Goal: Task Accomplishment & Management: Manage account settings

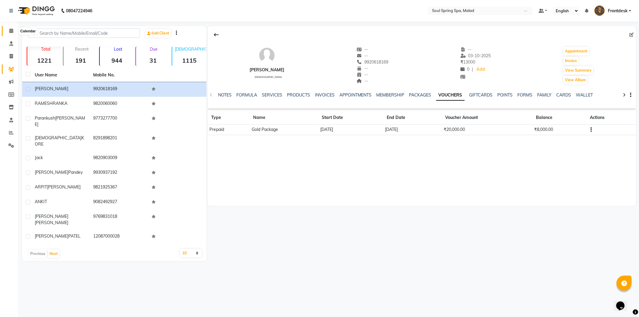
click at [8, 28] on span at bounding box center [11, 31] width 10 height 7
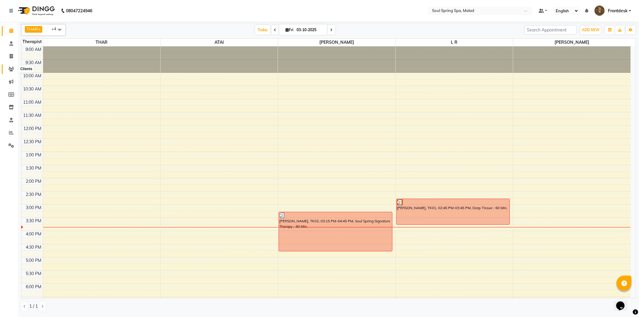
click at [12, 70] on icon at bounding box center [11, 69] width 6 height 4
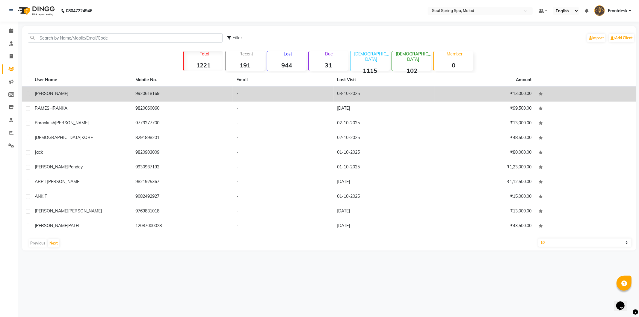
click at [285, 90] on td "-" at bounding box center [283, 94] width 101 height 15
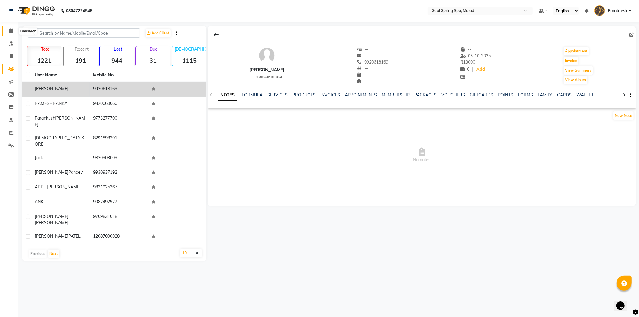
click at [7, 28] on span at bounding box center [11, 31] width 10 height 7
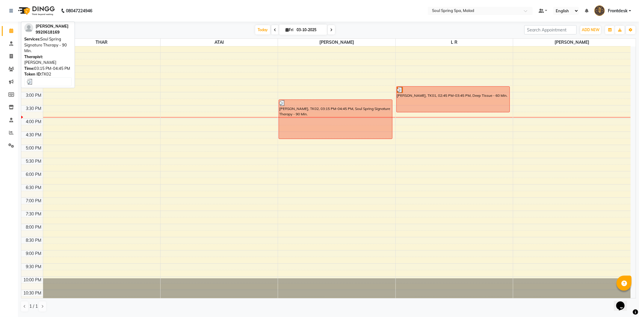
scroll to position [119, 0]
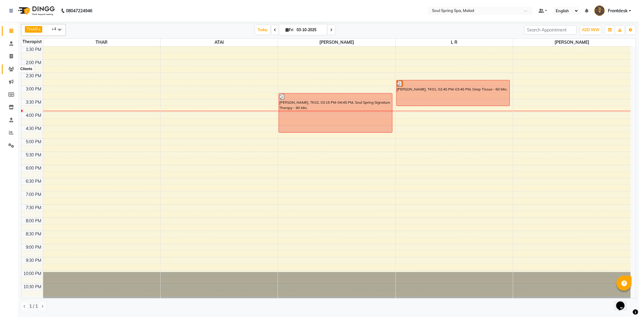
click at [10, 70] on icon at bounding box center [11, 69] width 6 height 4
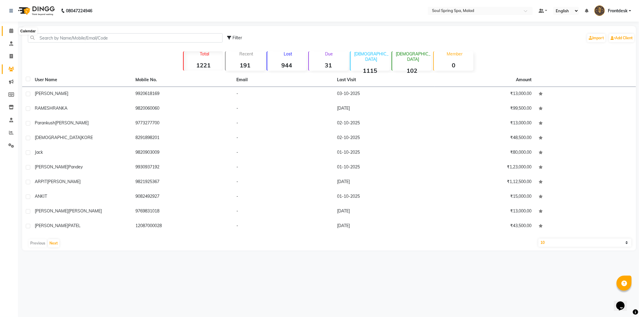
click at [12, 29] on icon at bounding box center [11, 30] width 4 height 4
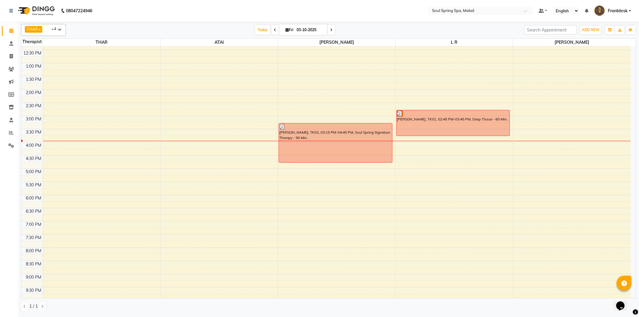
scroll to position [119, 0]
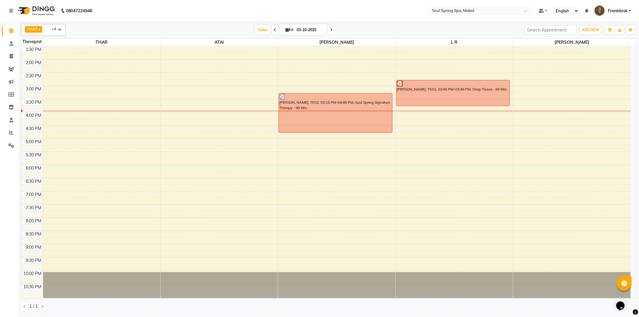
click at [278, 23] on div "THAR x ATAI x [PERSON_NAME] x [PERSON_NAME] x [PERSON_NAME] x +4 Select All jam…" at bounding box center [328, 168] width 615 height 293
click at [286, 30] on icon at bounding box center [287, 30] width 3 height 4
select select "10"
select select "2025"
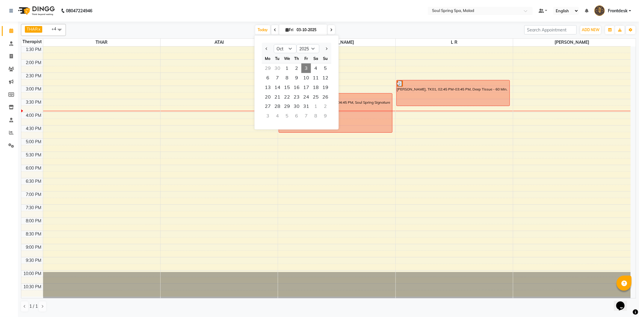
click at [305, 65] on span "3" at bounding box center [307, 69] width 10 height 10
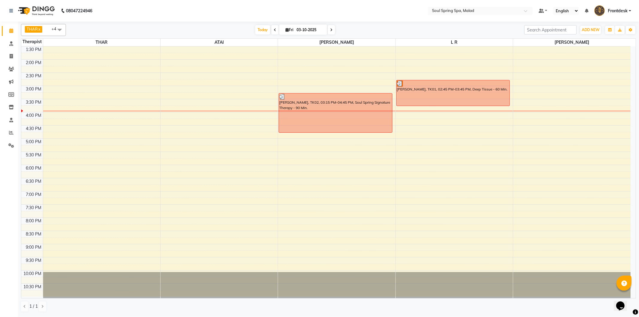
click at [290, 26] on span "[DATE]" at bounding box center [303, 30] width 48 height 10
click at [552, 112] on div "9:00 AM 9:30 AM 10:00 AM 10:30 AM 11:00 AM 11:30 AM 12:00 PM 12:30 PM 1:00 PM 1…" at bounding box center [326, 112] width 610 height 369
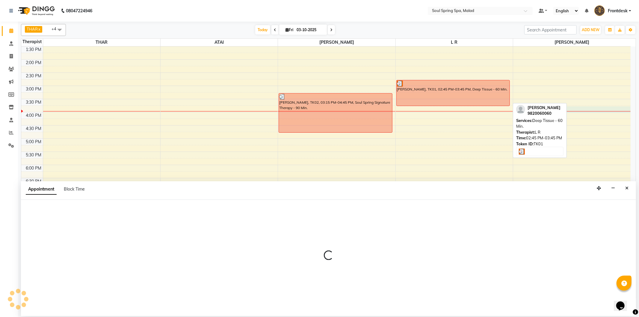
select select "86414"
select select "tentative"
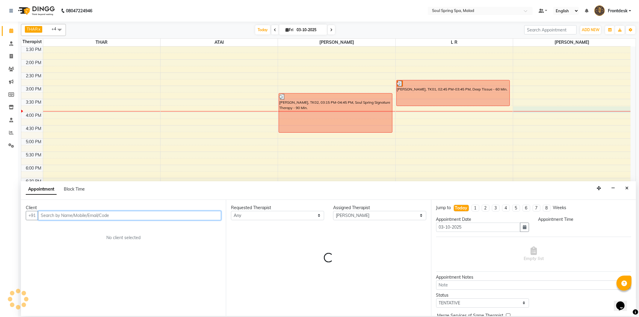
select select "945"
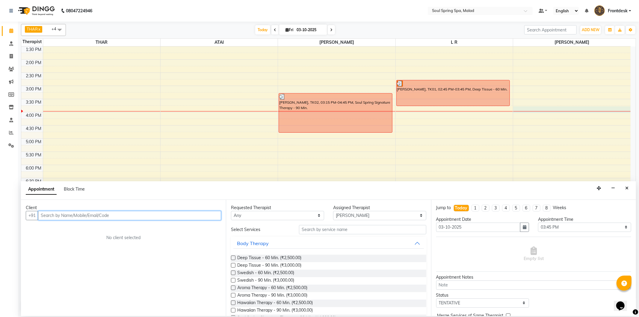
click at [82, 213] on input "text" at bounding box center [129, 215] width 183 height 9
click at [85, 216] on input "text" at bounding box center [129, 215] width 183 height 9
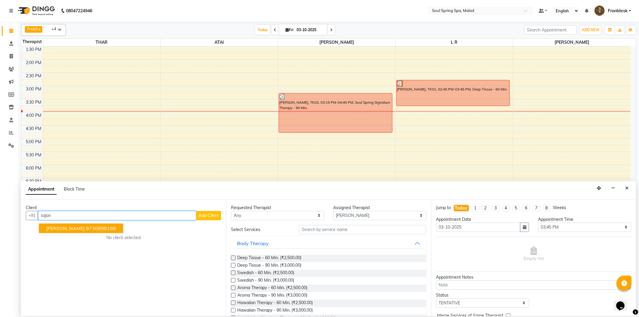
click at [97, 230] on ngb-highlight "9730898188" at bounding box center [101, 228] width 30 height 6
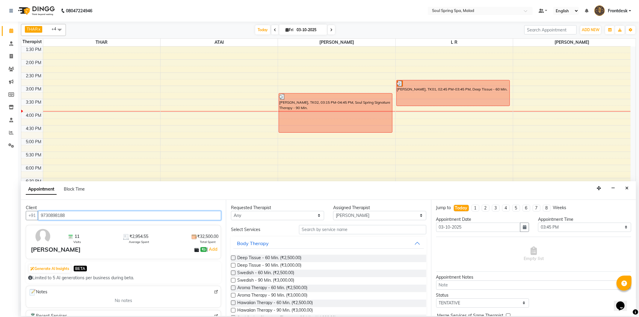
type input "9730898188"
click at [235, 257] on label at bounding box center [233, 258] width 4 height 4
click at [235, 257] on input "checkbox" at bounding box center [233, 259] width 4 height 4
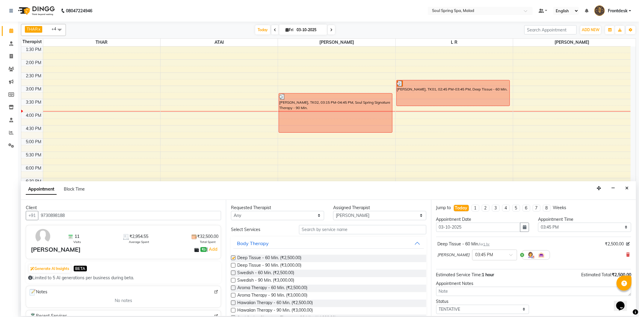
checkbox input "false"
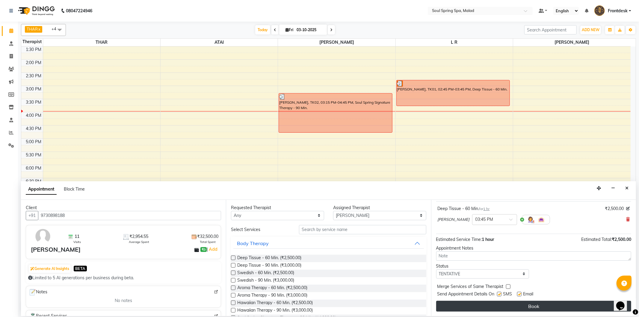
scroll to position [36, 0]
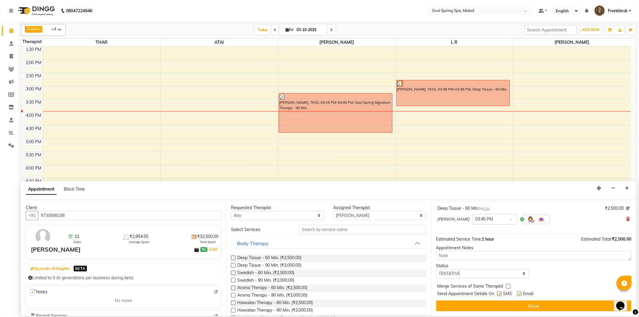
click at [462, 308] on button "Book" at bounding box center [533, 306] width 195 height 11
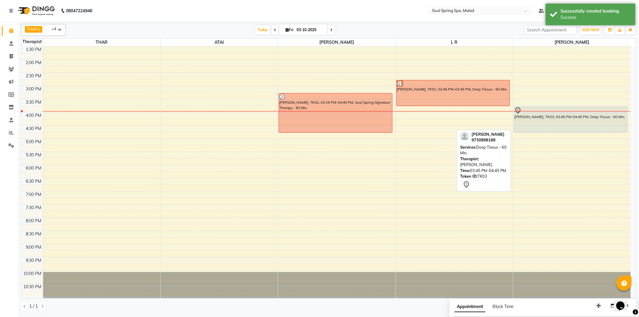
click at [531, 117] on div "[PERSON_NAME], TK03, 03:45 PM-04:45 PM, Deep Tissue - 60 Min." at bounding box center [570, 120] width 113 height 26
select select "7"
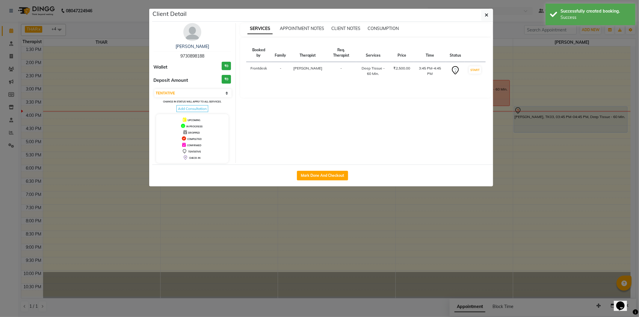
drag, startPoint x: 335, startPoint y: 175, endPoint x: 196, endPoint y: 130, distance: 145.9
click at [334, 175] on button "Mark Done And Checkout" at bounding box center [322, 176] width 51 height 10
select select "4947"
select select "service"
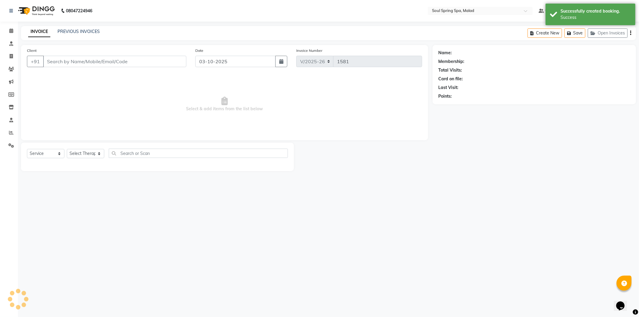
type input "9730898188"
select select "86414"
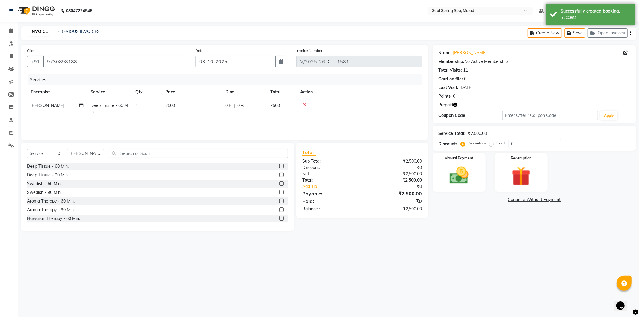
click at [193, 104] on td "2500" at bounding box center [192, 109] width 60 height 20
select select "86414"
click at [198, 108] on input "2500" at bounding box center [220, 107] width 53 height 9
click at [202, 108] on input "2500" at bounding box center [220, 107] width 53 height 9
type input "2000"
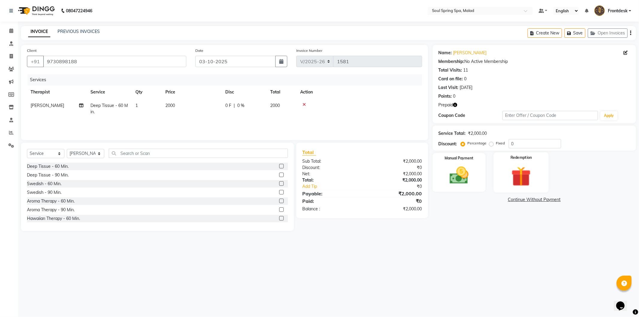
click at [503, 175] on div "Redemption" at bounding box center [521, 172] width 55 height 40
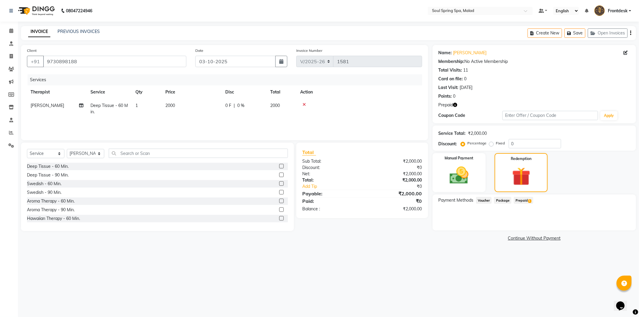
click at [525, 199] on span "Prepaid 1" at bounding box center [523, 200] width 19 height 7
drag, startPoint x: 621, startPoint y: 224, endPoint x: 618, endPoint y: 224, distance: 3.0
click at [620, 224] on button "Add" at bounding box center [616, 224] width 22 height 10
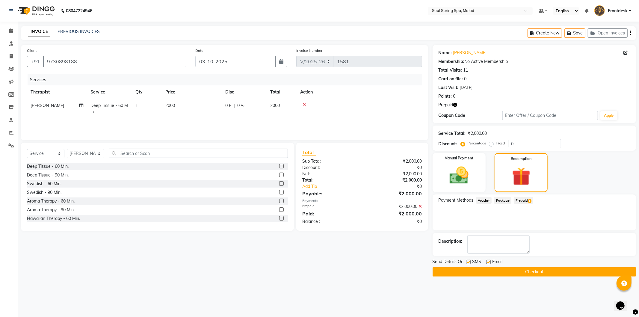
click at [483, 271] on button "Checkout" at bounding box center [535, 271] width 204 height 9
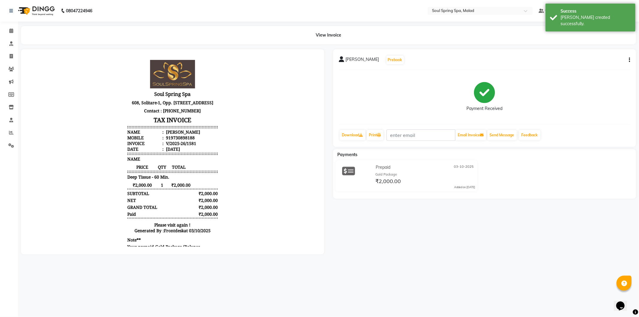
click at [11, 25] on li "Calendar" at bounding box center [9, 31] width 18 height 13
click at [8, 31] on span at bounding box center [11, 31] width 10 height 7
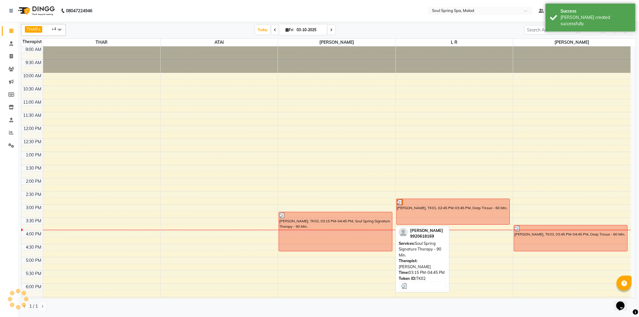
scroll to position [67, 0]
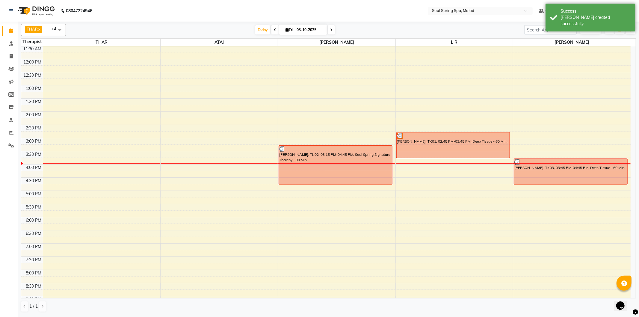
click at [254, 165] on div "9:00 AM 9:30 AM 10:00 AM 10:30 AM 11:00 AM 11:30 AM 12:00 PM 12:30 PM 1:00 PM 1…" at bounding box center [326, 164] width 610 height 369
select select "86315"
select select "tentative"
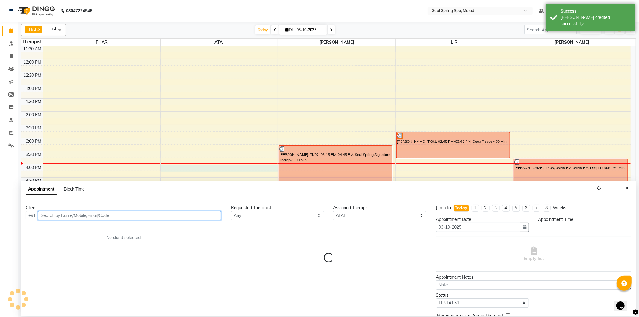
select select "960"
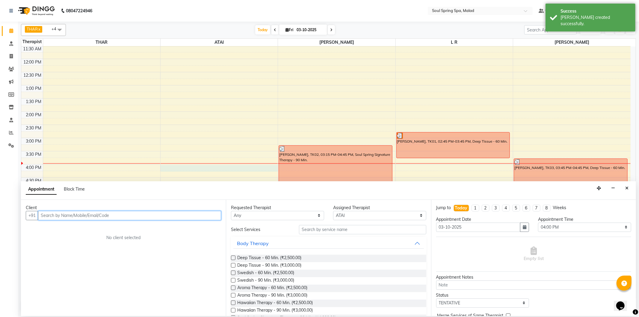
click at [66, 218] on input "text" at bounding box center [129, 215] width 183 height 9
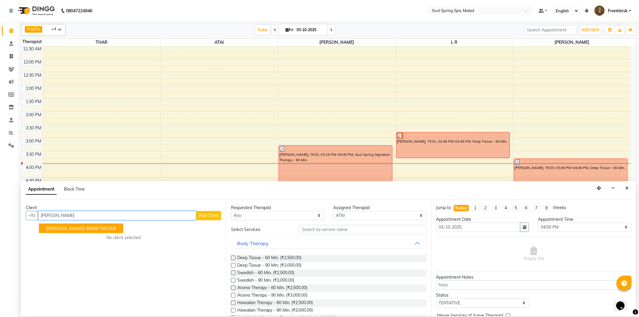
click at [86, 228] on ngb-highlight "9869788258" at bounding box center [101, 228] width 30 height 6
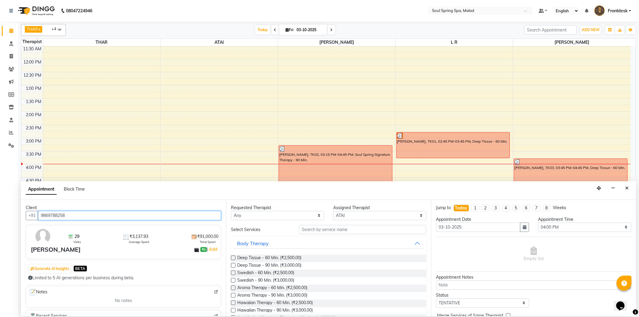
type input "9869788258"
click at [235, 263] on div "Deep Tissue - 90 Min. (₹3,000.00)" at bounding box center [328, 265] width 195 height 7
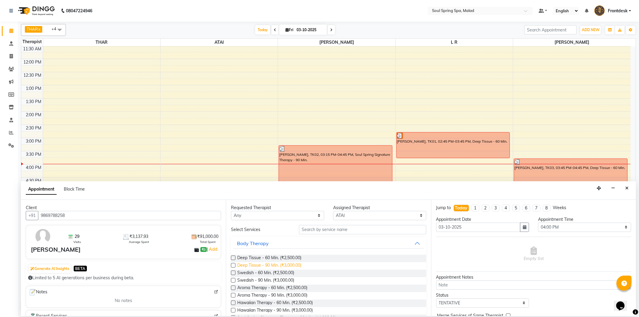
click at [233, 267] on label at bounding box center [233, 265] width 4 height 4
click at [233, 267] on input "checkbox" at bounding box center [233, 266] width 4 height 4
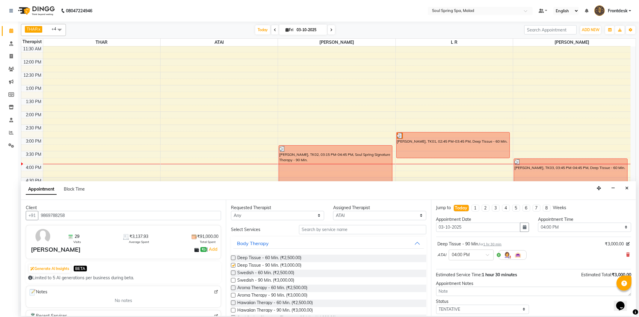
checkbox input "false"
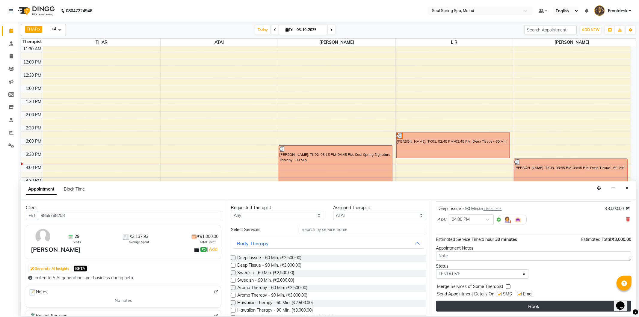
scroll to position [36, 0]
click at [525, 307] on button "Book" at bounding box center [533, 306] width 195 height 11
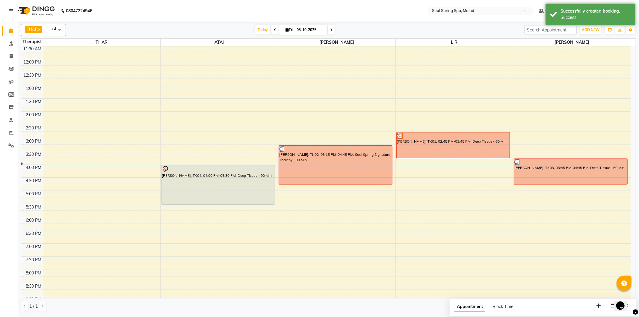
click at [137, 167] on div "9:00 AM 9:30 AM 10:00 AM 10:30 AM 11:00 AM 11:30 AM 12:00 PM 12:30 PM 1:00 PM 1…" at bounding box center [326, 164] width 610 height 369
select select "81964"
select select "960"
select select "tentative"
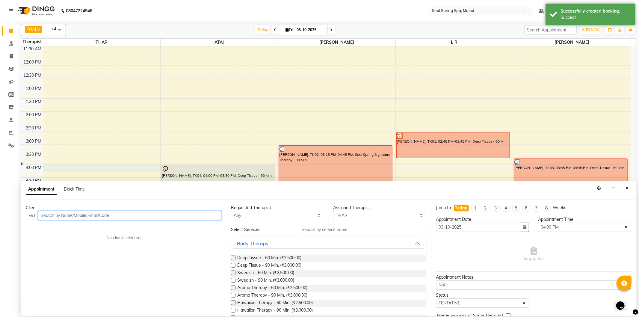
click at [153, 215] on input "text" at bounding box center [129, 215] width 183 height 9
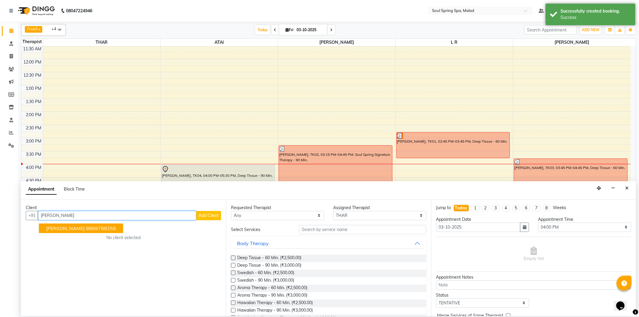
click at [97, 227] on ngb-highlight "9869788258" at bounding box center [101, 228] width 30 height 6
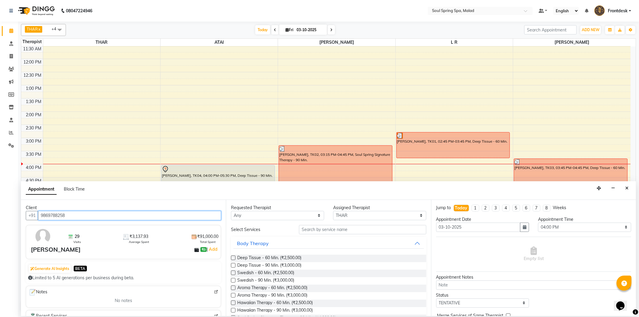
type input "9869788258"
drag, startPoint x: 231, startPoint y: 267, endPoint x: 232, endPoint y: 263, distance: 4.3
click at [231, 267] on label at bounding box center [233, 265] width 4 height 4
click at [231, 267] on input "checkbox" at bounding box center [233, 266] width 4 height 4
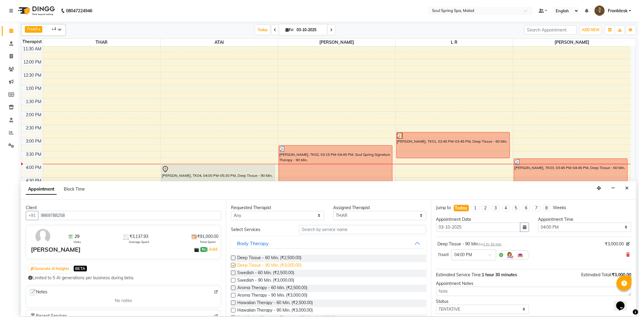
checkbox input "false"
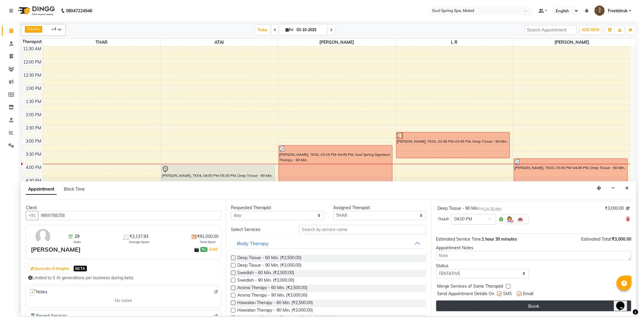
click at [529, 307] on button "Book" at bounding box center [533, 306] width 195 height 11
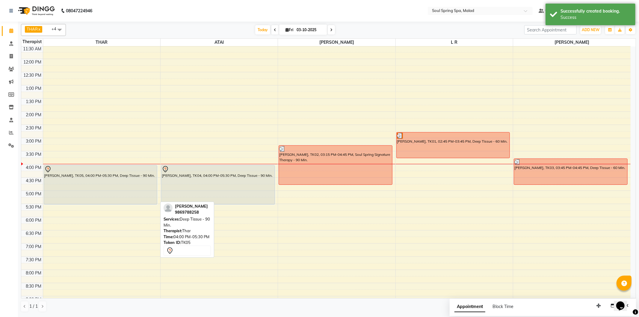
click at [143, 194] on div "[PERSON_NAME], TK05, 04:00 PM-05:30 PM, Deep Tissue - 90 Min." at bounding box center [100, 184] width 113 height 39
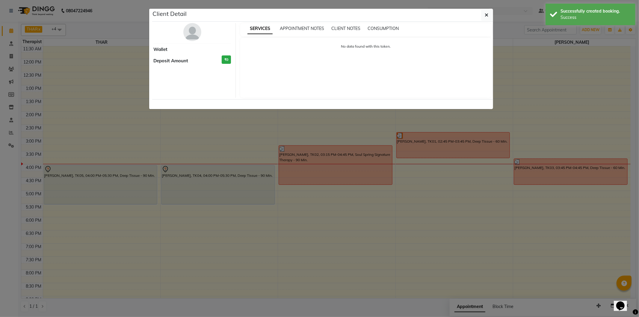
select select "7"
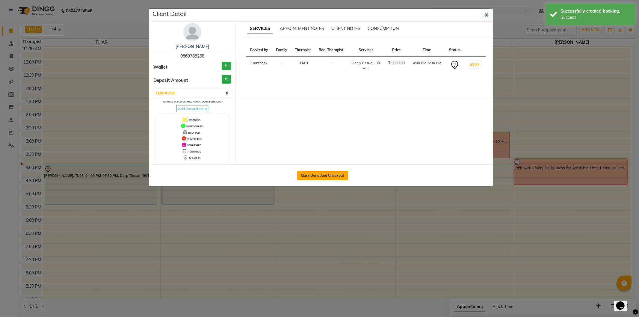
click at [333, 177] on button "Mark Done And Checkout" at bounding box center [322, 176] width 51 height 10
select select "service"
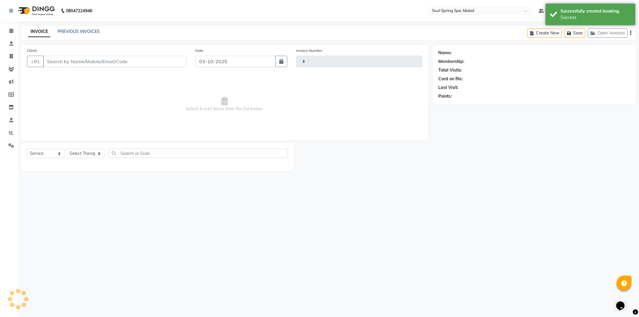
type input "1582"
select select "4947"
type input "9869788258"
select select "81964"
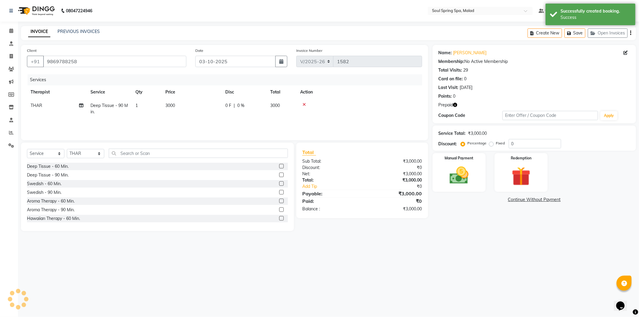
click at [194, 106] on td "3000" at bounding box center [192, 109] width 60 height 20
select select "81964"
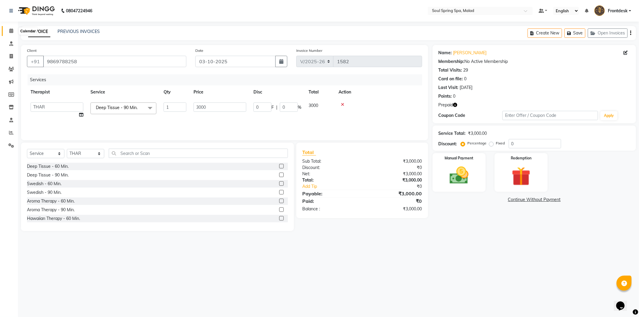
click at [7, 31] on span at bounding box center [11, 31] width 10 height 7
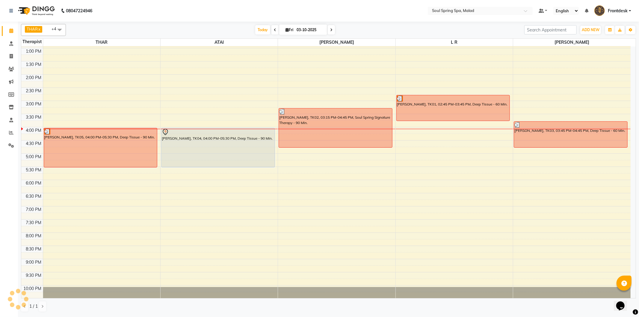
scroll to position [119, 0]
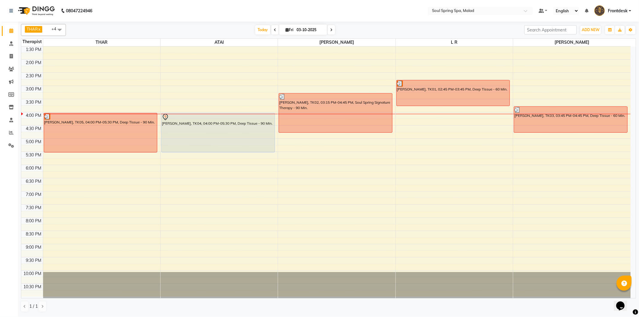
click at [299, 29] on input "03-10-2025" at bounding box center [310, 29] width 30 height 9
select select "10"
select select "2025"
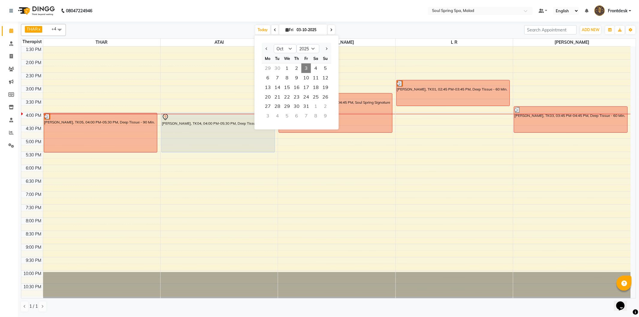
click at [306, 68] on span "3" at bounding box center [307, 69] width 10 height 10
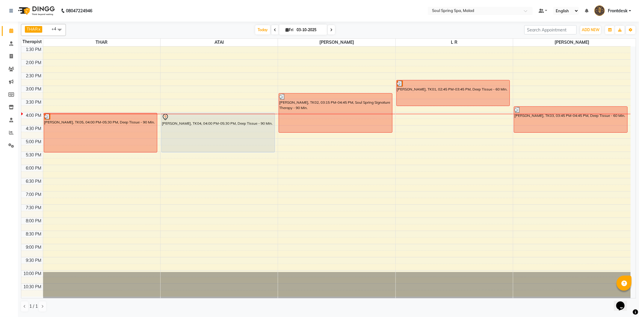
click at [287, 29] on span "Fri" at bounding box center [289, 30] width 11 height 4
select select "10"
select select "2025"
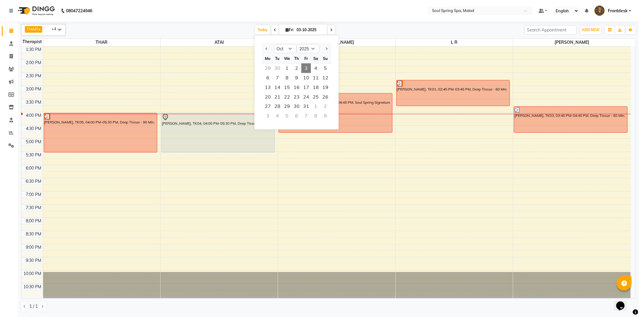
click at [306, 67] on span "3" at bounding box center [307, 69] width 10 height 10
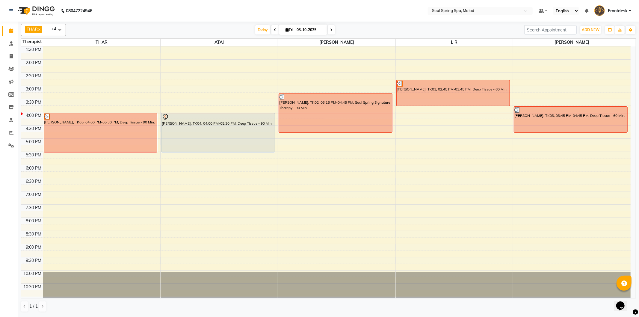
click at [311, 30] on input "03-10-2025" at bounding box center [310, 29] width 30 height 9
select select "10"
select select "2025"
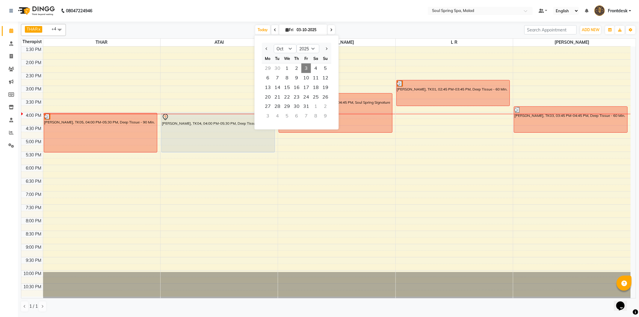
click at [306, 69] on span "3" at bounding box center [307, 69] width 10 height 10
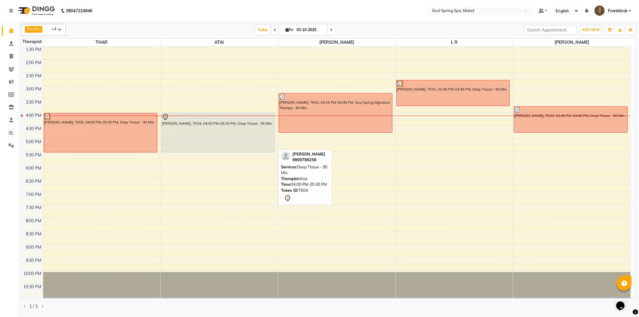
click at [244, 132] on div "[PERSON_NAME], TK04, 04:00 PM-05:30 PM, Deep Tissue - 90 Min." at bounding box center [218, 132] width 113 height 39
select select "7"
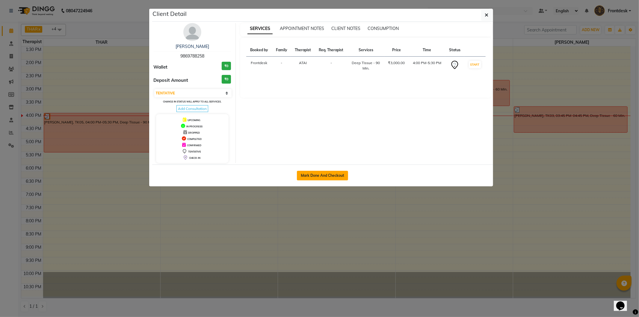
click at [313, 175] on button "Mark Done And Checkout" at bounding box center [322, 176] width 51 height 10
select select "4947"
select select "service"
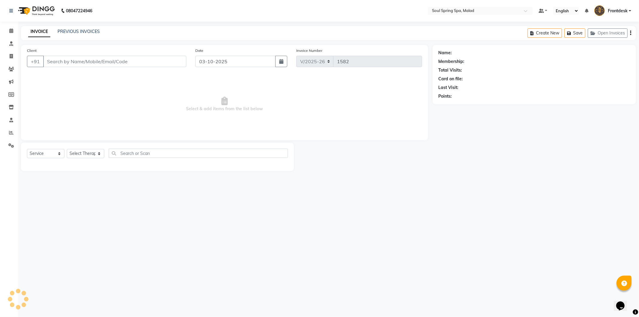
type input "9869788258"
select select "86315"
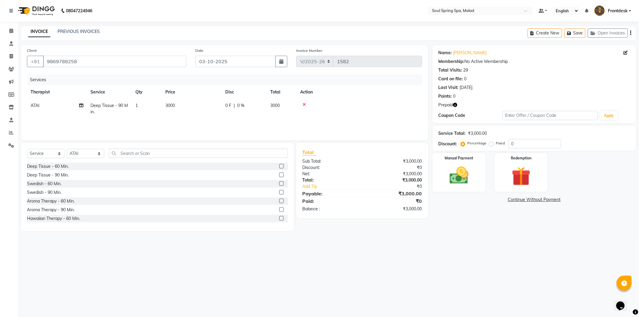
click at [634, 137] on div "Name: [PERSON_NAME] Membership: No Active Membership Total Visits: 29 Card on f…" at bounding box center [537, 138] width 208 height 186
drag, startPoint x: 567, startPoint y: 160, endPoint x: 566, endPoint y: 156, distance: 3.4
click at [566, 158] on div "Manual Payment Redemption" at bounding box center [534, 172] width 212 height 39
click at [456, 106] on icon "button" at bounding box center [455, 105] width 4 height 4
click at [387, 74] on div "Services" at bounding box center [227, 79] width 399 height 11
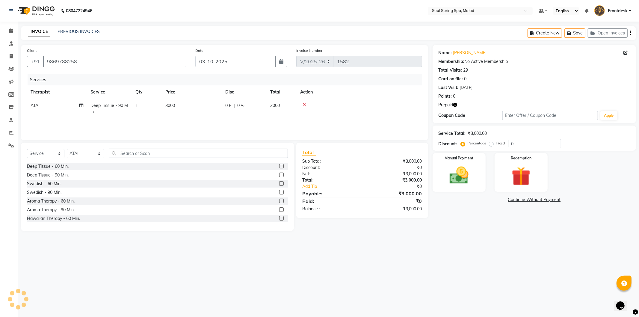
click at [535, 192] on div "Name: [PERSON_NAME] Membership: No Active Membership Total Visits: 29 Card on f…" at bounding box center [537, 138] width 208 height 186
click at [535, 190] on div "Redemption" at bounding box center [521, 172] width 55 height 40
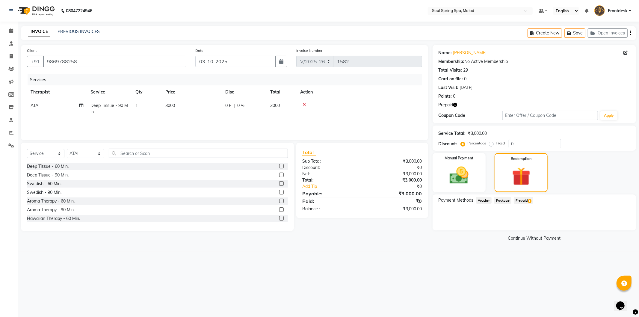
click at [529, 199] on span "1" at bounding box center [529, 201] width 3 height 4
click at [613, 220] on button "Add" at bounding box center [616, 224] width 22 height 10
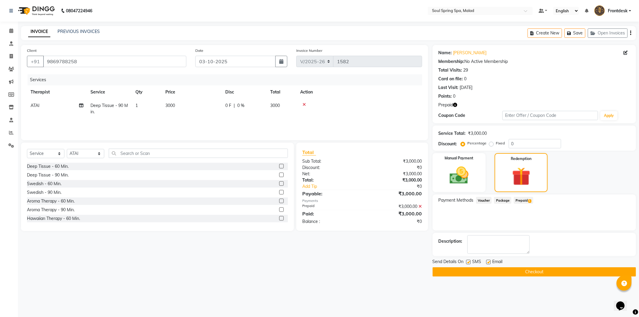
click at [523, 266] on div "Send Details On SMS Email Checkout" at bounding box center [535, 268] width 204 height 18
click at [523, 267] on div "Send Details On SMS Email Checkout" at bounding box center [535, 268] width 204 height 18
click at [525, 269] on button "Checkout" at bounding box center [535, 271] width 204 height 9
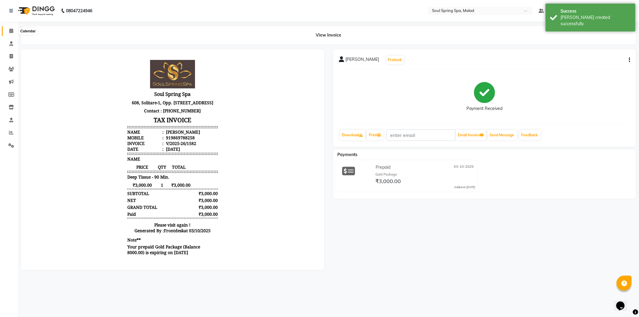
click at [10, 29] on icon at bounding box center [11, 30] width 4 height 4
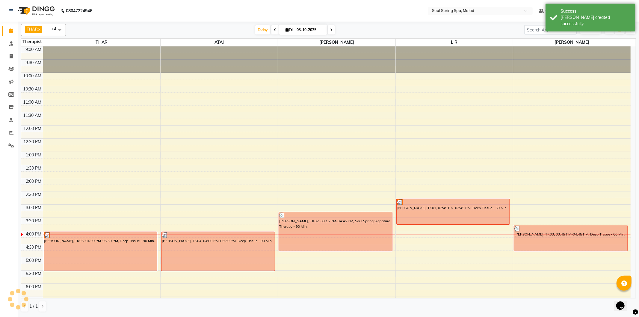
scroll to position [119, 0]
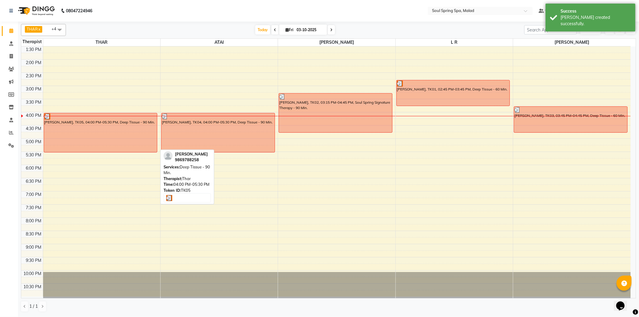
click at [148, 138] on div "[PERSON_NAME], TK05, 04:00 PM-05:30 PM, Deep Tissue - 90 Min." at bounding box center [100, 132] width 113 height 39
select select "3"
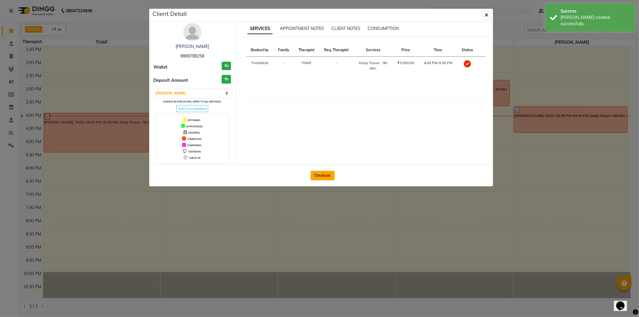
click at [324, 175] on button "Checkout" at bounding box center [323, 176] width 24 height 10
select select "4947"
select select "service"
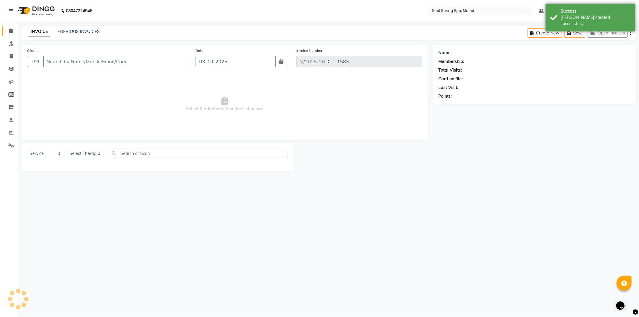
type input "9869788258"
select select "81964"
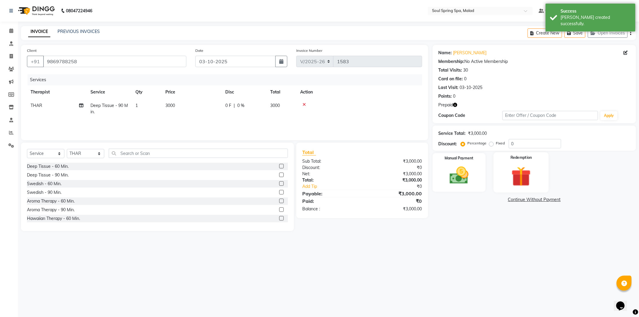
click at [509, 182] on img at bounding box center [521, 176] width 32 height 25
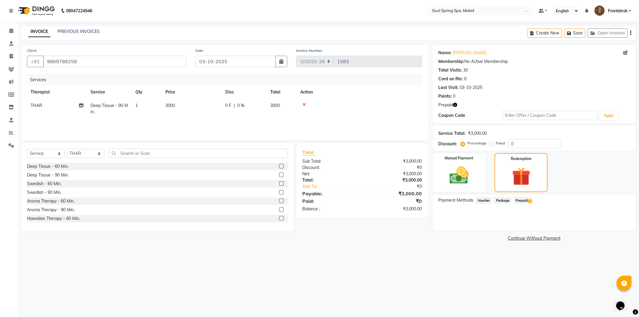
click at [523, 198] on span "Prepaid 1" at bounding box center [523, 200] width 19 height 7
click at [518, 199] on span "Prepaid 1" at bounding box center [523, 200] width 19 height 7
click at [615, 225] on button "Add" at bounding box center [616, 224] width 22 height 10
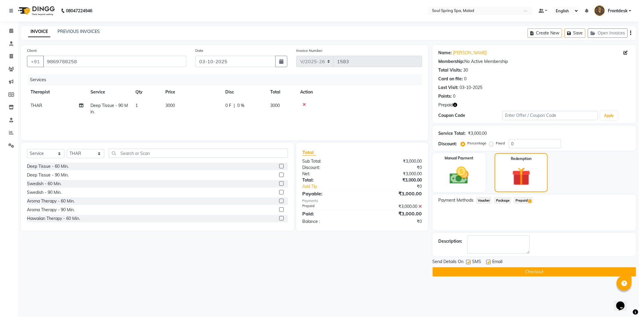
click at [450, 271] on button "Checkout" at bounding box center [535, 271] width 204 height 9
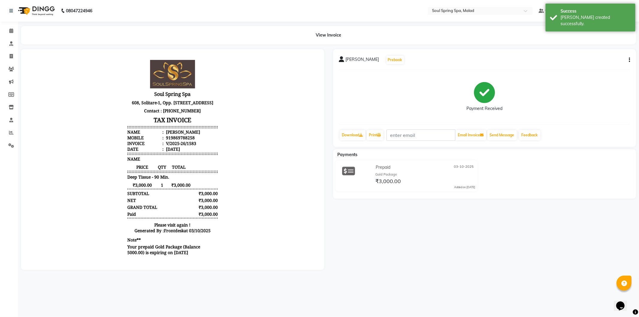
scroll to position [4, 0]
click at [12, 28] on span at bounding box center [11, 31] width 10 height 7
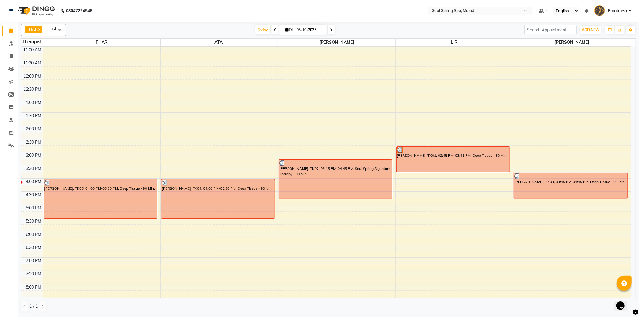
scroll to position [119, 0]
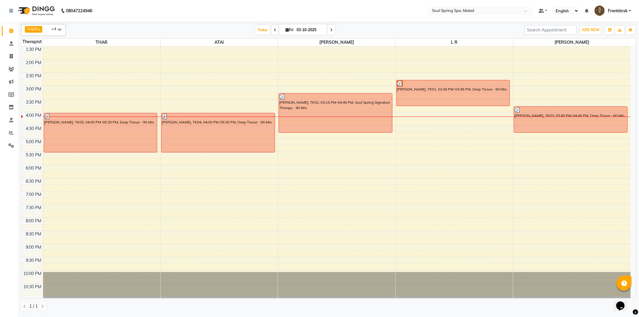
click at [286, 30] on icon at bounding box center [287, 30] width 3 height 4
select select "10"
select select "2025"
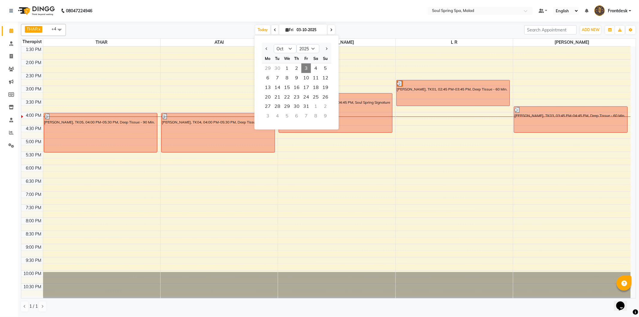
click at [304, 67] on span "3" at bounding box center [307, 69] width 10 height 10
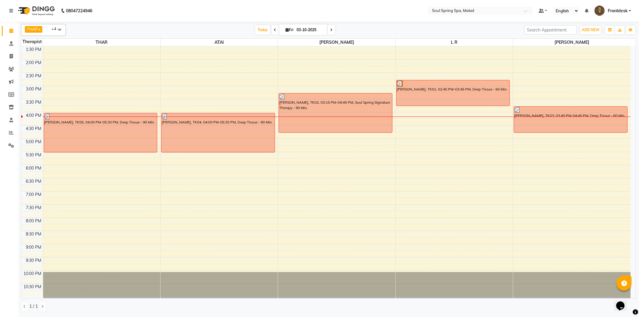
click at [286, 29] on icon at bounding box center [287, 30] width 3 height 4
select select "10"
select select "2025"
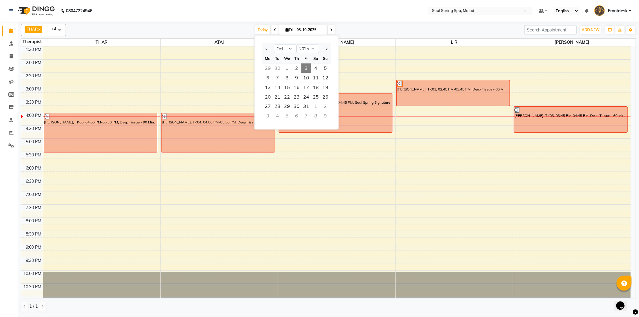
click at [305, 68] on span "3" at bounding box center [307, 69] width 10 height 10
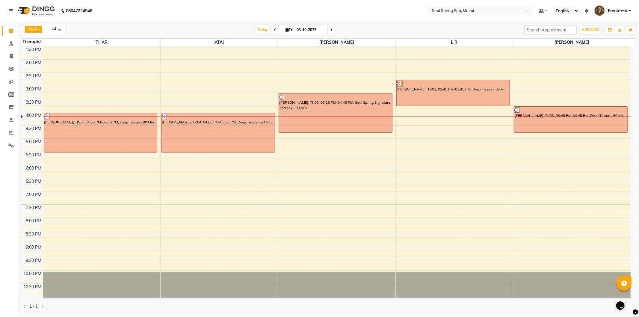
click at [289, 28] on span "Fri" at bounding box center [289, 30] width 11 height 4
select select "10"
select select "2025"
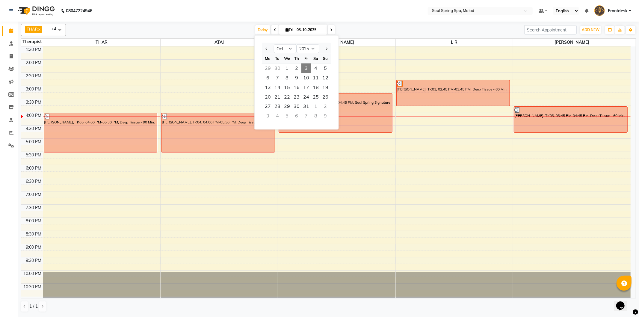
click at [304, 68] on span "3" at bounding box center [307, 69] width 10 height 10
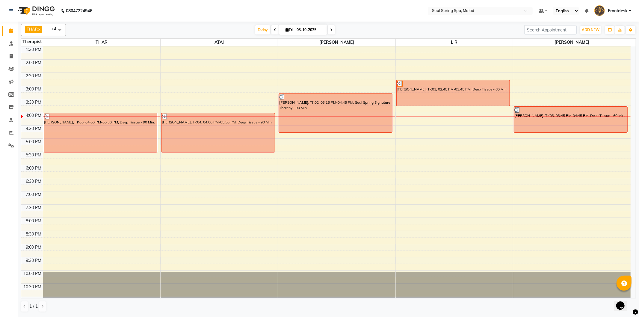
click at [317, 15] on nav "08047224946 Select Location × Soul Spring Spa, Malad Default Panel My Panel Eng…" at bounding box center [319, 11] width 639 height 22
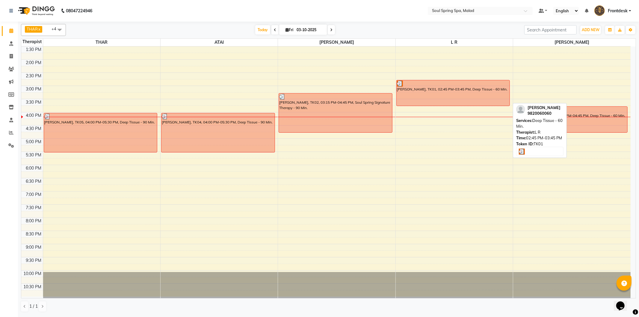
click at [409, 95] on div "[PERSON_NAME], TK01, 02:45 PM-03:45 PM, Deep Tissue - 60 Min." at bounding box center [453, 92] width 113 height 25
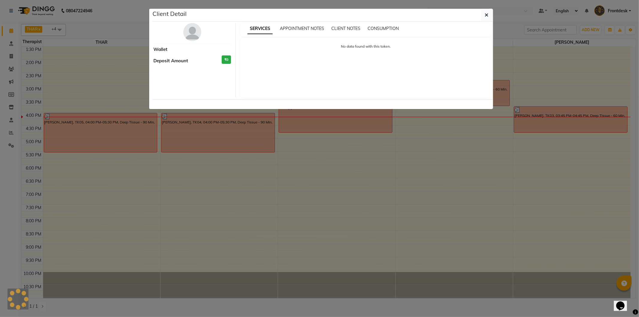
select select "3"
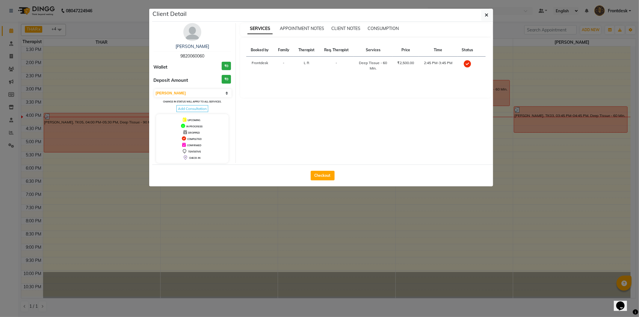
click at [310, 193] on ngb-modal-window "Client Detail [PERSON_NAME] 9820060060 Wallet ₹0 Deposit Amount ₹0 Select MARK …" at bounding box center [319, 158] width 639 height 317
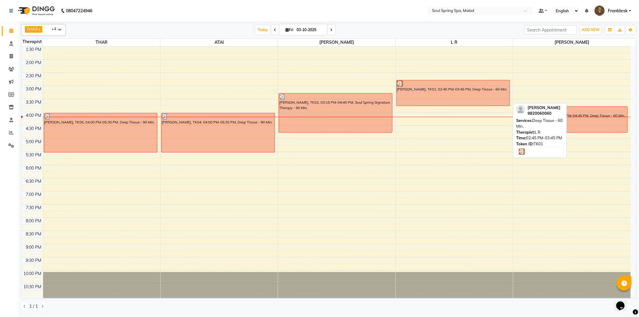
click at [438, 98] on div "[PERSON_NAME], TK01, 02:45 PM-03:45 PM, Deep Tissue - 60 Min." at bounding box center [453, 92] width 113 height 25
select select "3"
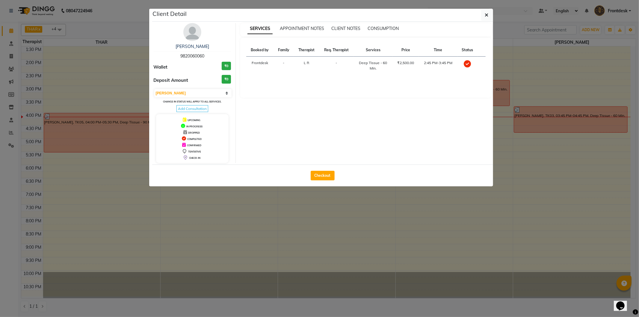
click at [325, 197] on ngb-modal-window "Client Detail [PERSON_NAME] 9820060060 Wallet ₹0 Deposit Amount ₹0 Select MARK …" at bounding box center [319, 158] width 639 height 317
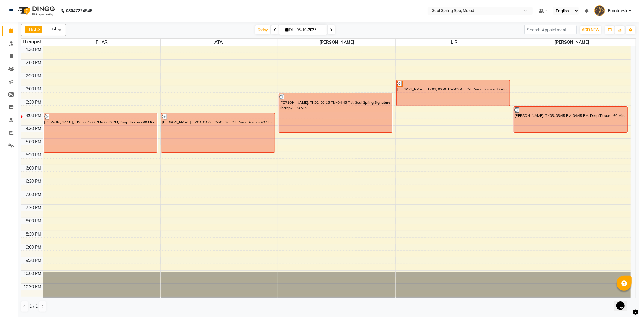
click at [287, 26] on span "[DATE]" at bounding box center [303, 30] width 48 height 10
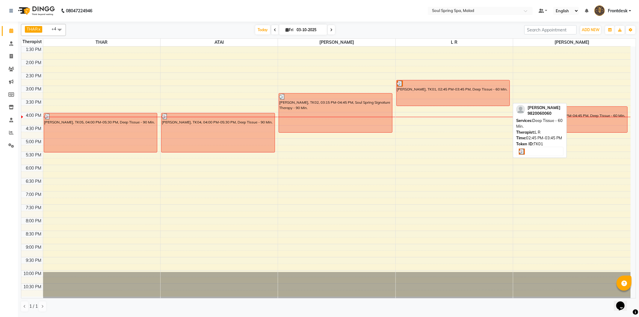
click at [397, 99] on div "[PERSON_NAME], TK01, 02:45 PM-03:45 PM, Deep Tissue - 60 Min." at bounding box center [453, 92] width 113 height 25
select select "3"
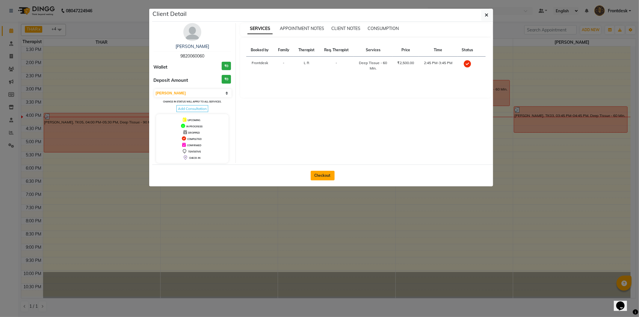
click at [315, 177] on button "Checkout" at bounding box center [323, 176] width 24 height 10
select select "4947"
select select "service"
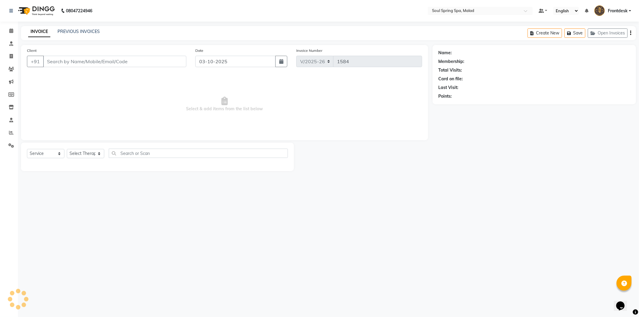
type input "9820060060"
select select "86413"
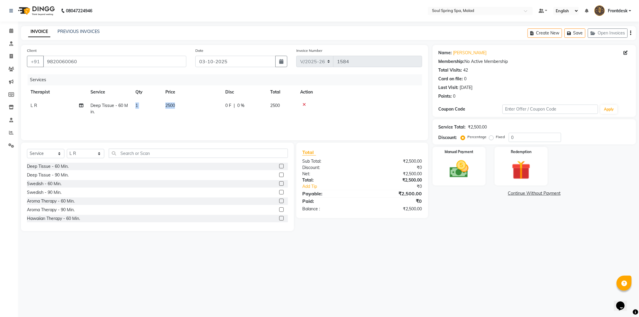
drag, startPoint x: 191, startPoint y: 111, endPoint x: 105, endPoint y: 112, distance: 85.1
click at [106, 112] on tr "L R Deep Tissue - 60 Min. 1 2500 0 F | 0 % 2500" at bounding box center [224, 109] width 395 height 20
click at [10, 26] on link "Calendar" at bounding box center [9, 31] width 14 height 10
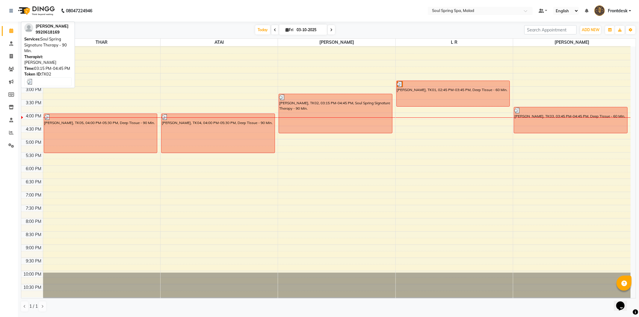
scroll to position [119, 0]
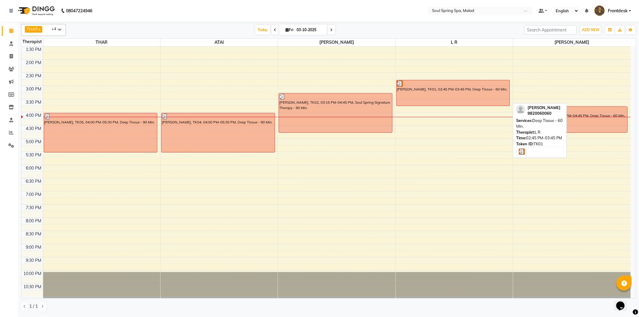
click at [478, 101] on div "[PERSON_NAME], TK01, 02:45 PM-03:45 PM, Deep Tissue - 60 Min." at bounding box center [453, 92] width 113 height 25
select select "3"
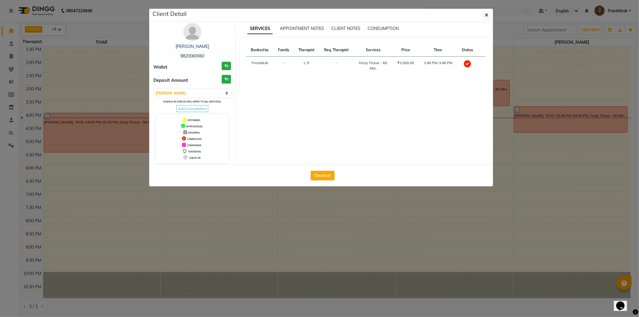
click at [102, 106] on ngb-modal-window "Client Detail [PERSON_NAME] 9820060060 Wallet ₹0 Deposit Amount ₹0 Select MARK …" at bounding box center [319, 158] width 639 height 317
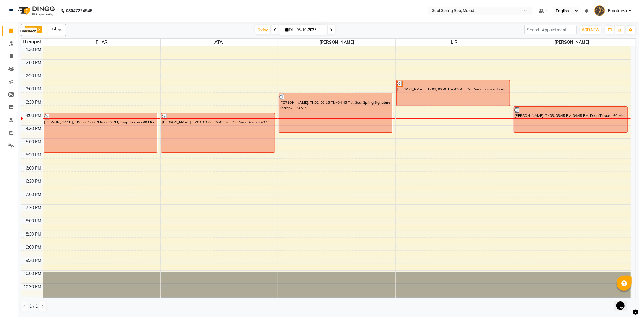
click at [10, 30] on icon at bounding box center [11, 30] width 4 height 4
click at [295, 29] on input "03-10-2025" at bounding box center [310, 29] width 30 height 9
select select "10"
select select "2025"
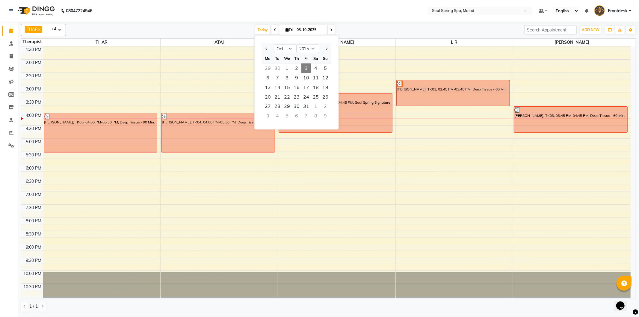
click at [252, 5] on nav "08047224946 Select Location × Soul Spring Spa, Malad Default Panel My Panel Eng…" at bounding box center [319, 11] width 639 height 22
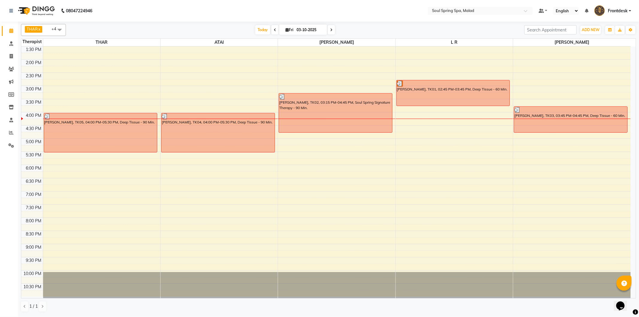
click at [288, 30] on span "Fri" at bounding box center [289, 30] width 11 height 4
select select "10"
select select "2025"
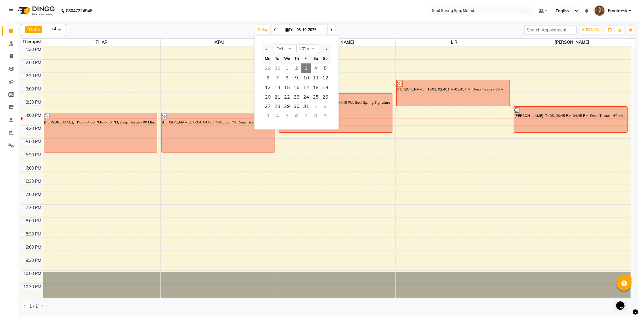
click at [305, 67] on span "3" at bounding box center [307, 69] width 10 height 10
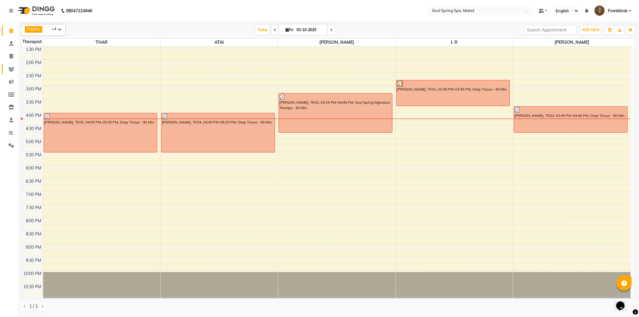
click at [10, 65] on link "Clients" at bounding box center [9, 69] width 14 height 10
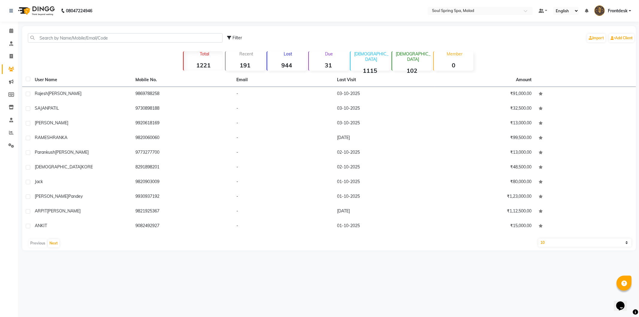
click at [290, 64] on strong "944" at bounding box center [286, 64] width 39 height 7
click at [328, 66] on strong "31" at bounding box center [328, 64] width 39 height 7
click at [363, 60] on div "[DEMOGRAPHIC_DATA] 1115" at bounding box center [370, 60] width 40 height 19
click at [324, 62] on strong "31" at bounding box center [328, 64] width 39 height 7
click at [455, 61] on strong "0" at bounding box center [453, 64] width 39 height 7
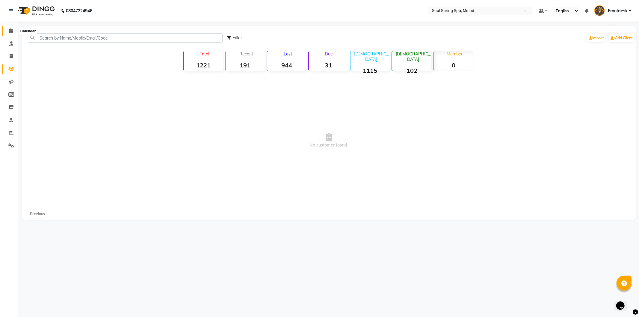
click at [9, 28] on icon at bounding box center [11, 30] width 4 height 4
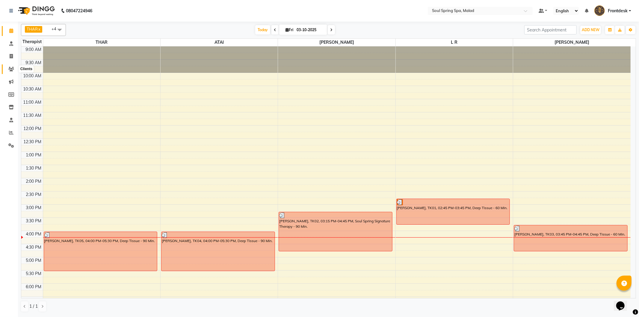
click at [10, 69] on icon at bounding box center [11, 69] width 6 height 4
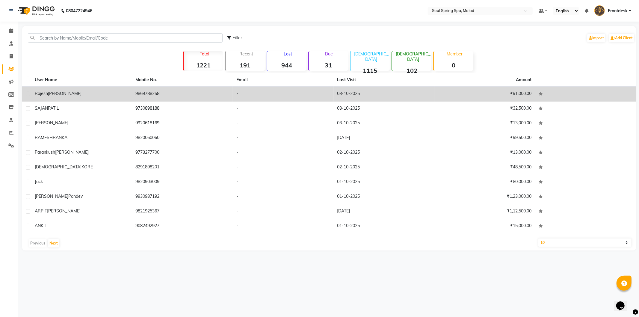
click at [280, 95] on td "-" at bounding box center [283, 94] width 101 height 15
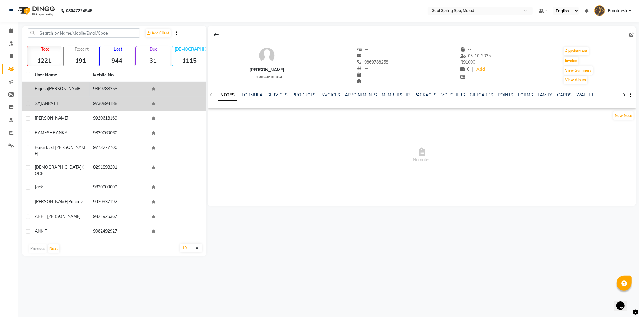
click at [138, 104] on td "9730898188" at bounding box center [119, 104] width 58 height 15
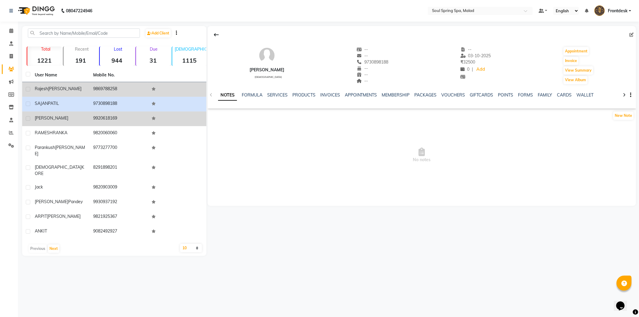
click at [163, 113] on td at bounding box center [177, 118] width 58 height 15
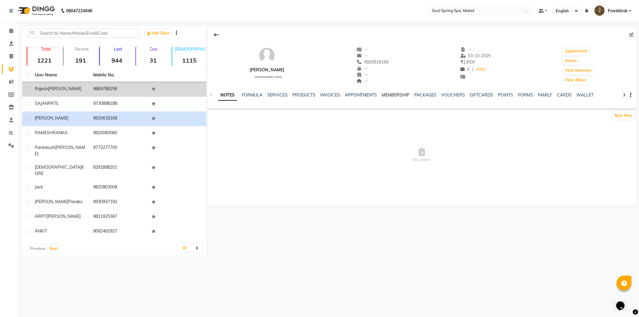
click at [393, 95] on link "MEMBERSHIP" at bounding box center [396, 94] width 28 height 5
click at [11, 28] on span at bounding box center [11, 31] width 10 height 7
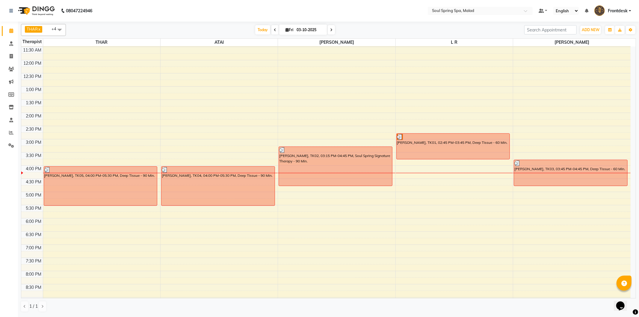
scroll to position [119, 0]
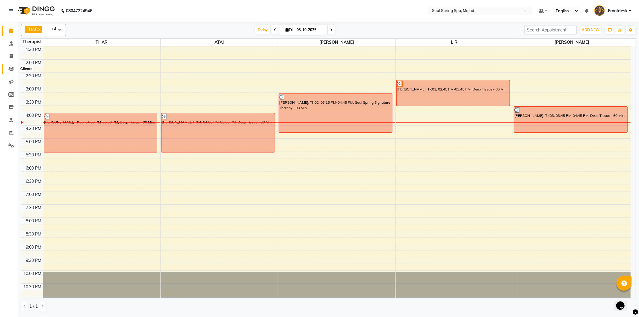
click at [13, 68] on icon at bounding box center [11, 69] width 6 height 4
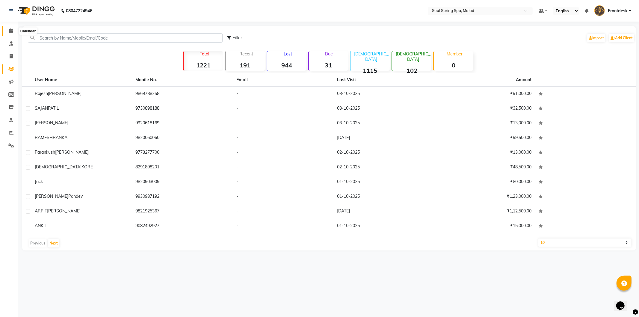
click at [11, 31] on icon at bounding box center [11, 30] width 4 height 4
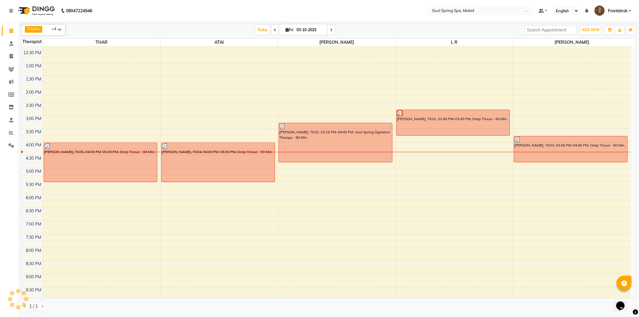
scroll to position [119, 0]
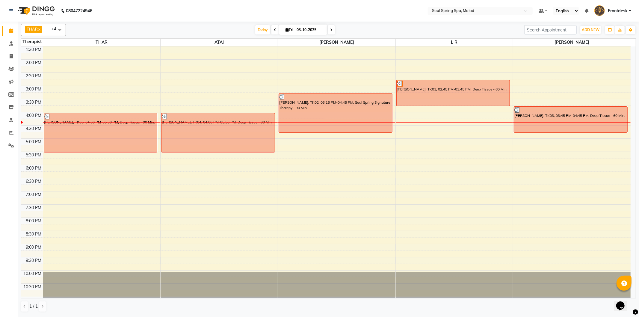
click at [288, 29] on span "Fri" at bounding box center [289, 30] width 11 height 4
select select "10"
select select "2025"
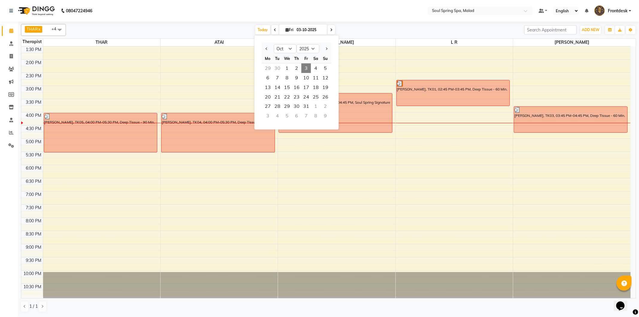
click at [307, 67] on span "3" at bounding box center [307, 69] width 10 height 10
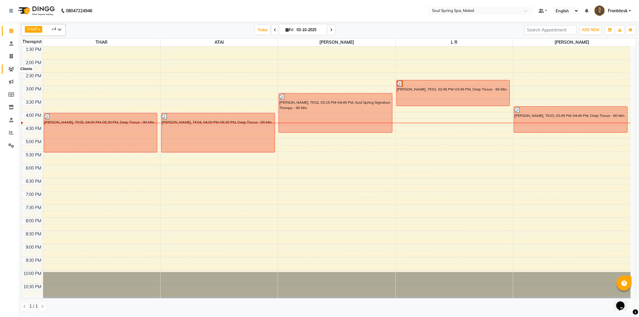
click at [9, 71] on icon at bounding box center [11, 69] width 6 height 4
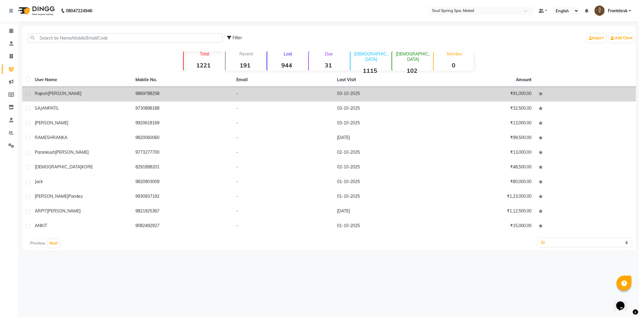
click at [197, 97] on td "9869788258" at bounding box center [182, 94] width 101 height 15
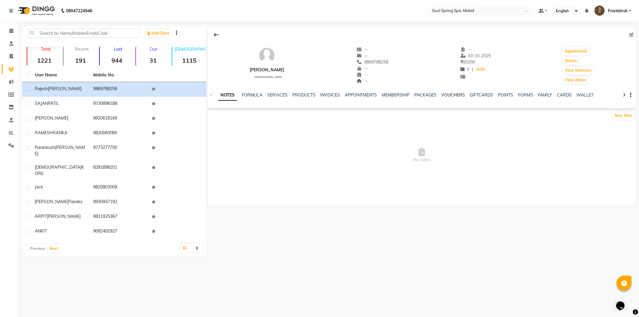
click at [450, 95] on link "VOUCHERS" at bounding box center [454, 94] width 24 height 5
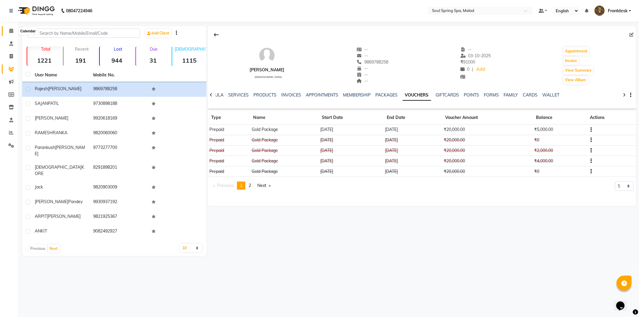
drag, startPoint x: 179, startPoint y: 13, endPoint x: 23, endPoint y: 31, distance: 156.9
click at [8, 28] on span at bounding box center [11, 31] width 10 height 7
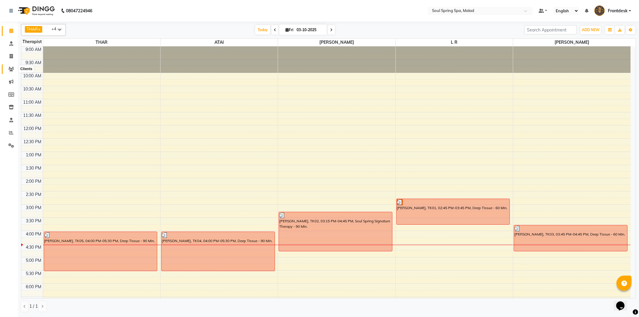
click at [12, 69] on icon at bounding box center [11, 69] width 6 height 4
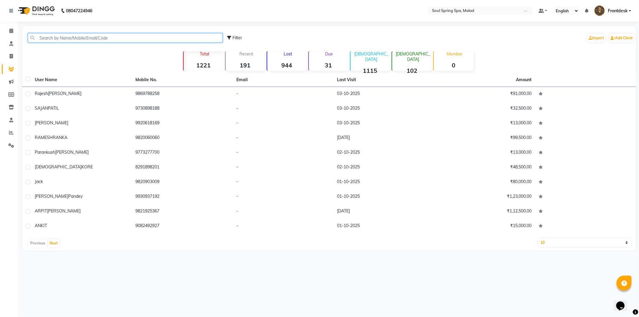
click at [70, 37] on input "text" at bounding box center [125, 37] width 195 height 9
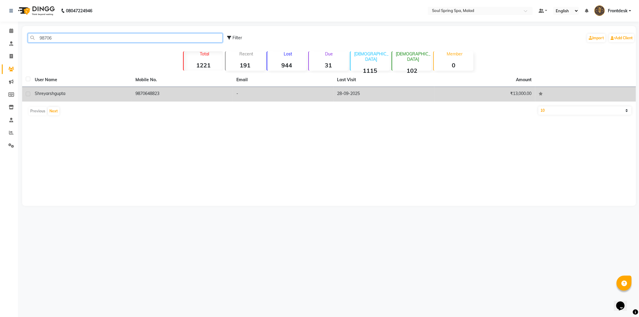
type input "98706"
click at [337, 87] on td "28-09-2025" at bounding box center [384, 94] width 101 height 15
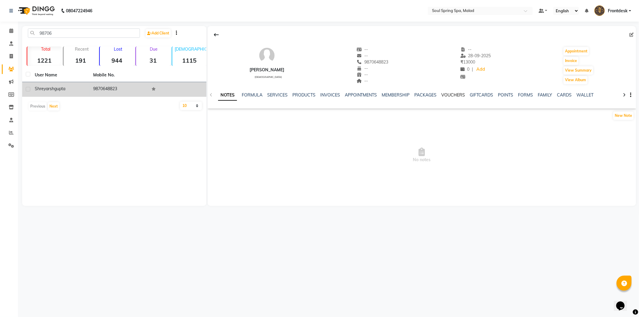
click at [459, 97] on link "VOUCHERS" at bounding box center [454, 94] width 24 height 5
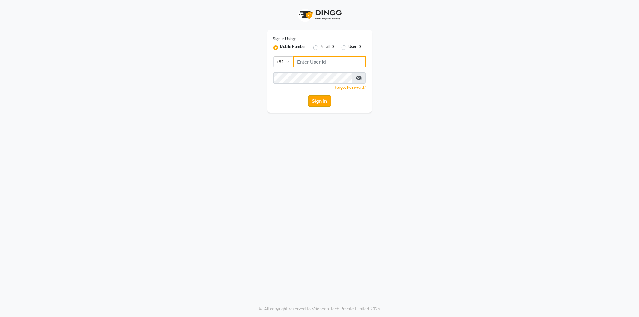
type input "9987899987"
click at [324, 101] on button "Sign In" at bounding box center [319, 100] width 23 height 11
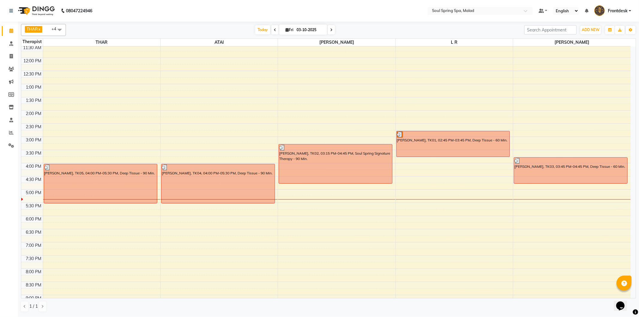
scroll to position [119, 0]
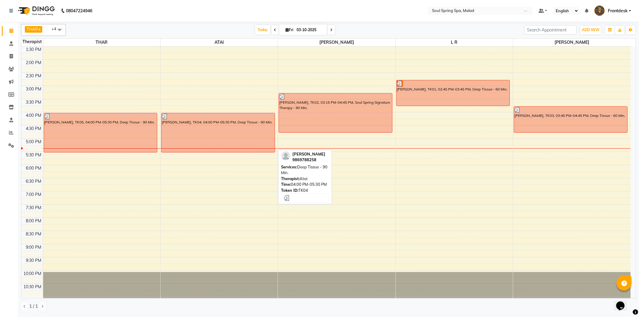
click at [243, 143] on div "[PERSON_NAME], TK04, 04:00 PM-05:30 PM, Deep Tissue - 90 Min." at bounding box center [218, 132] width 113 height 39
select select "3"
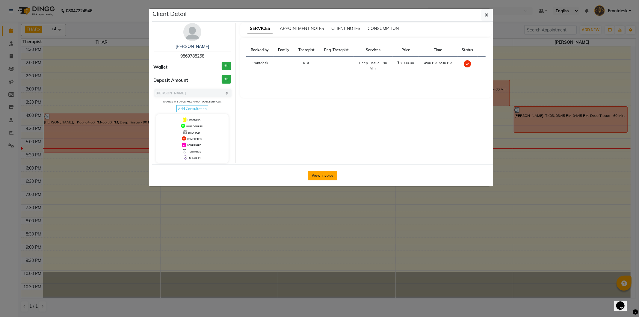
click at [327, 173] on button "View Invoice" at bounding box center [323, 176] width 30 height 10
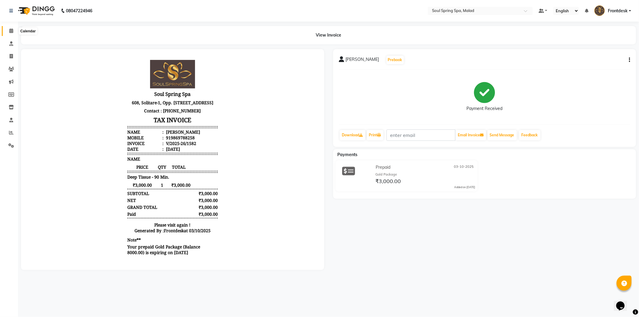
click at [14, 30] on span at bounding box center [11, 31] width 10 height 7
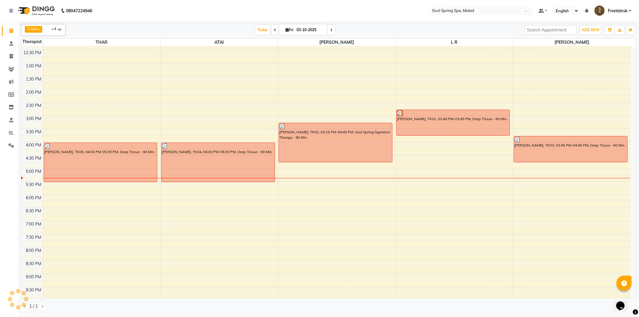
scroll to position [119, 0]
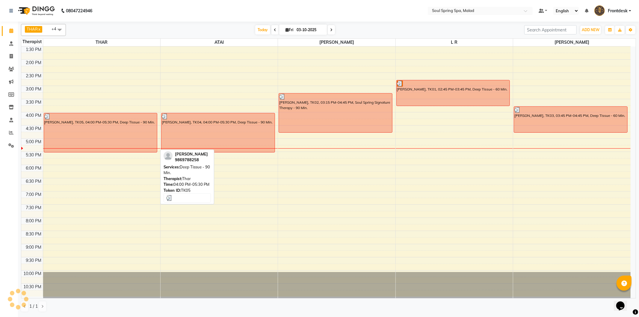
click at [132, 134] on div "[PERSON_NAME], TK05, 04:00 PM-05:30 PM, Deep Tissue - 90 Min." at bounding box center [100, 132] width 113 height 39
select select "3"
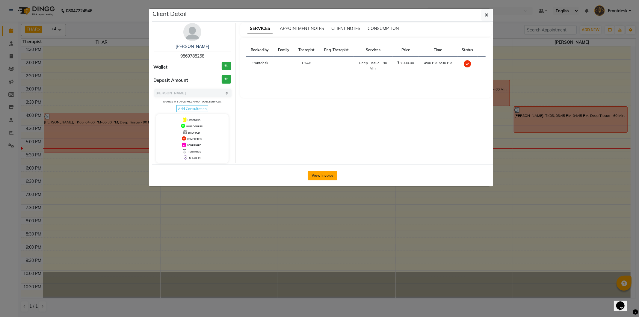
click at [331, 172] on button "View Invoice" at bounding box center [323, 176] width 30 height 10
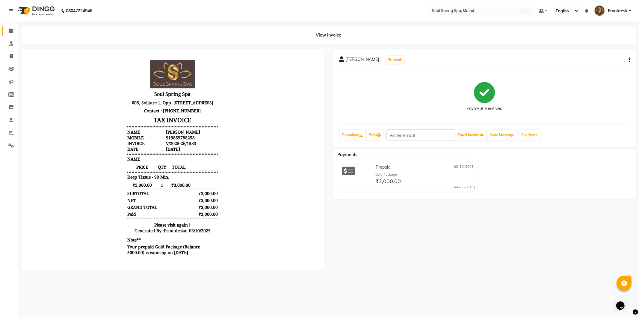
scroll to position [4, 0]
